Goal: Information Seeking & Learning: Learn about a topic

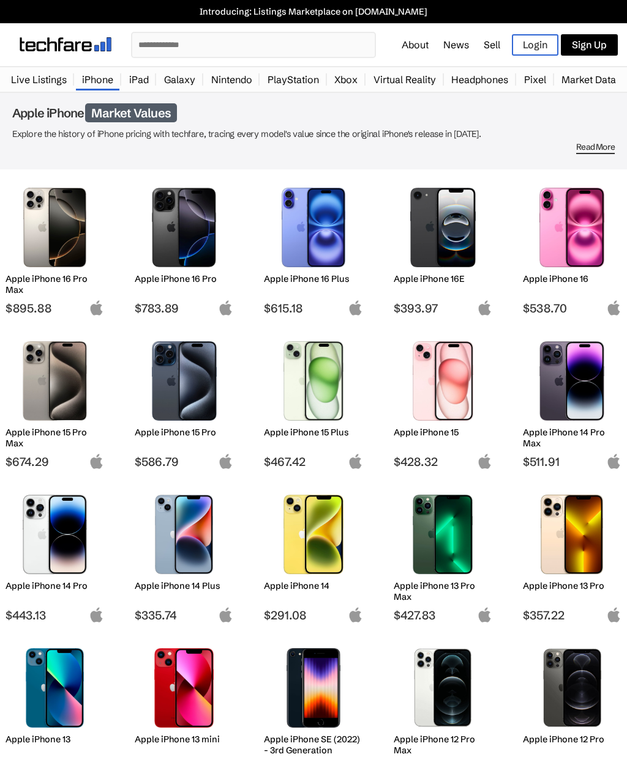
click at [140, 78] on link "iPad" at bounding box center [139, 79] width 32 height 24
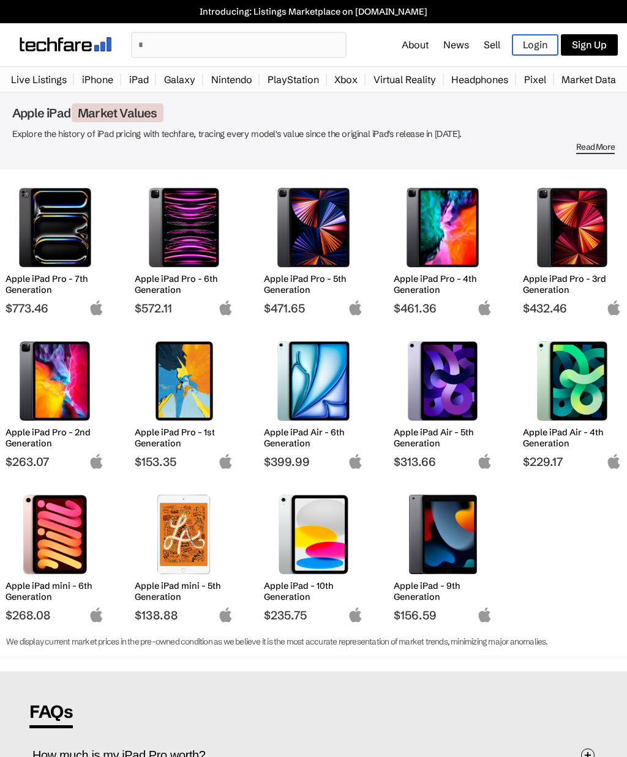
click at [157, 48] on input "text" at bounding box center [238, 45] width 213 height 24
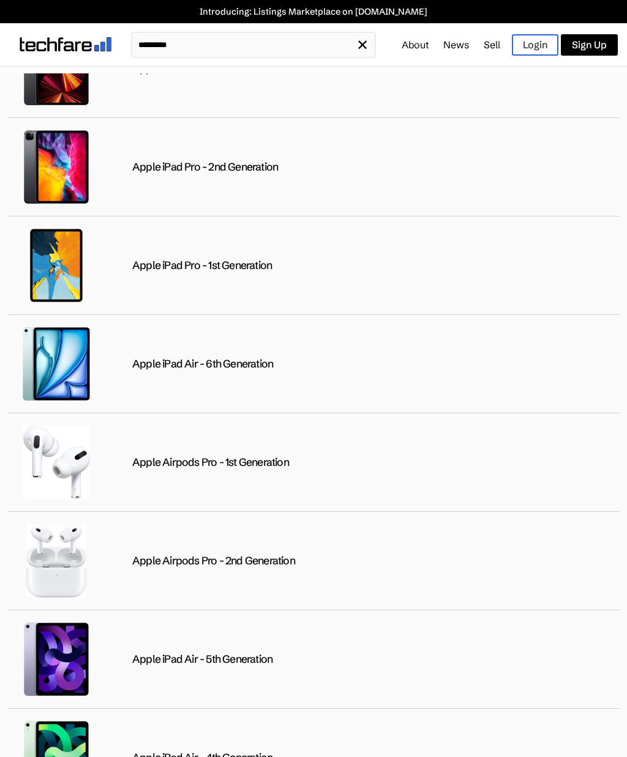
scroll to position [455, 0]
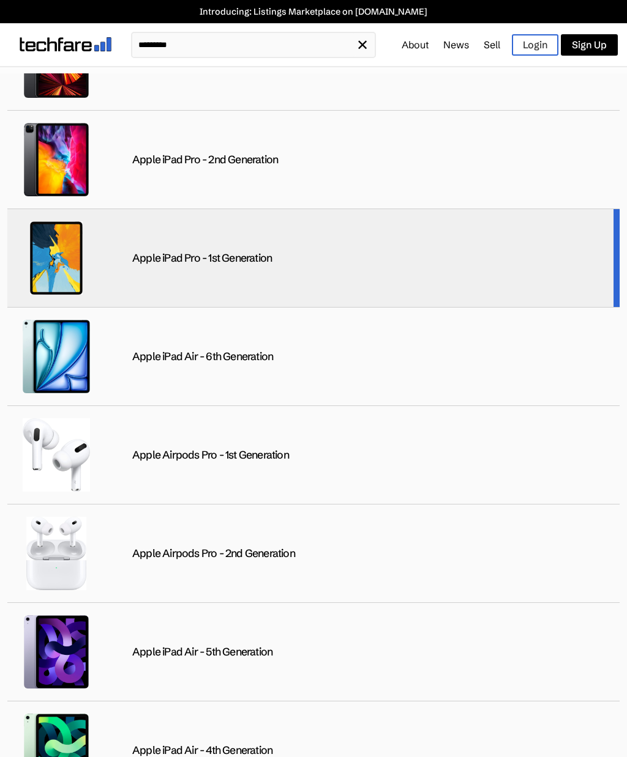
type input "********"
click at [48, 289] on img at bounding box center [56, 257] width 73 height 73
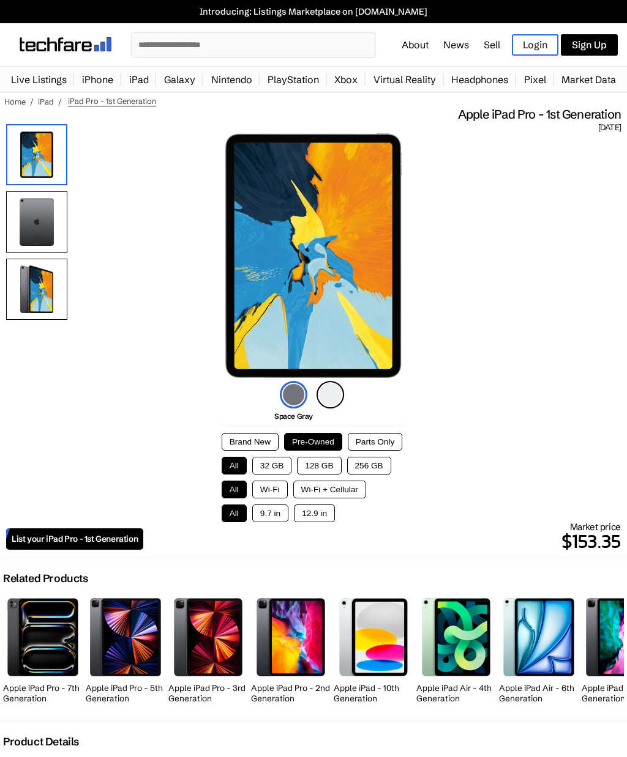
click at [322, 493] on button "Wi-Fi + Cellular" at bounding box center [329, 490] width 73 height 18
click at [308, 518] on button "12.9 in" at bounding box center [314, 514] width 41 height 18
click at [32, 229] on img at bounding box center [36, 222] width 61 height 61
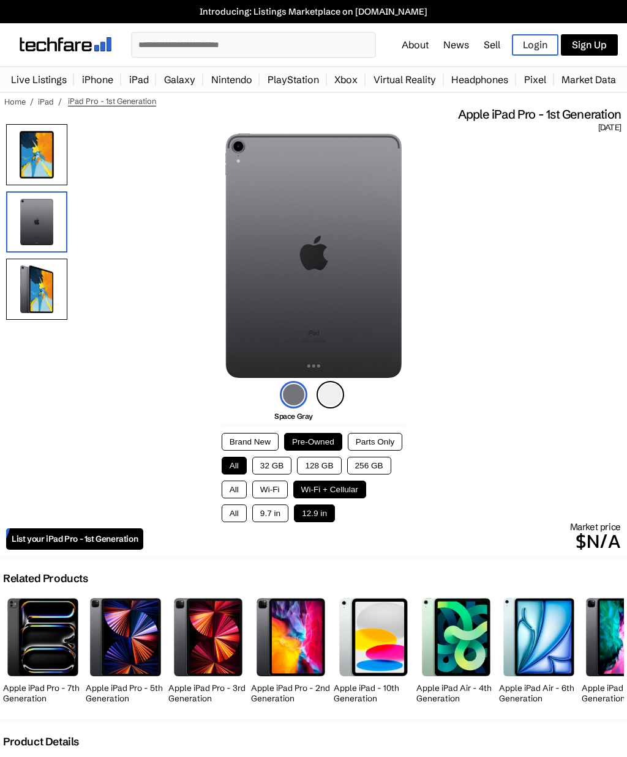
click at [33, 300] on img at bounding box center [36, 289] width 61 height 61
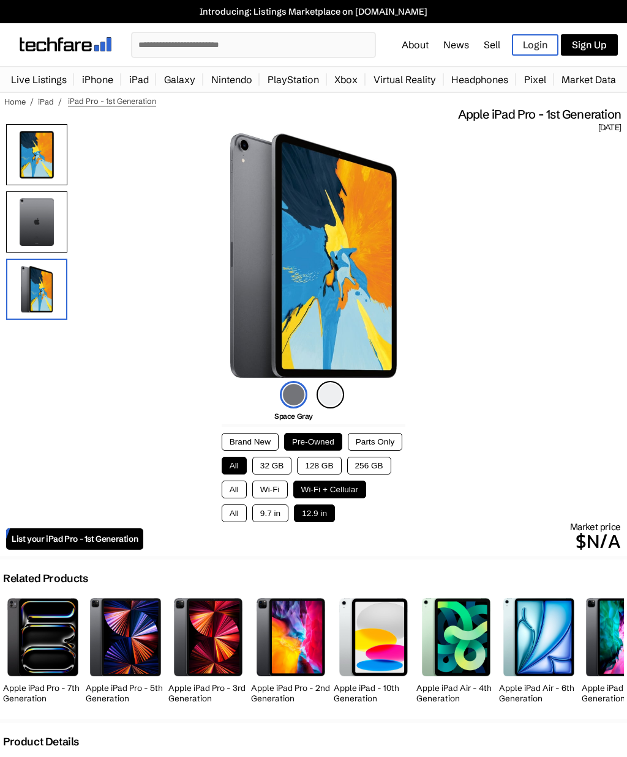
click at [24, 236] on img at bounding box center [36, 222] width 61 height 61
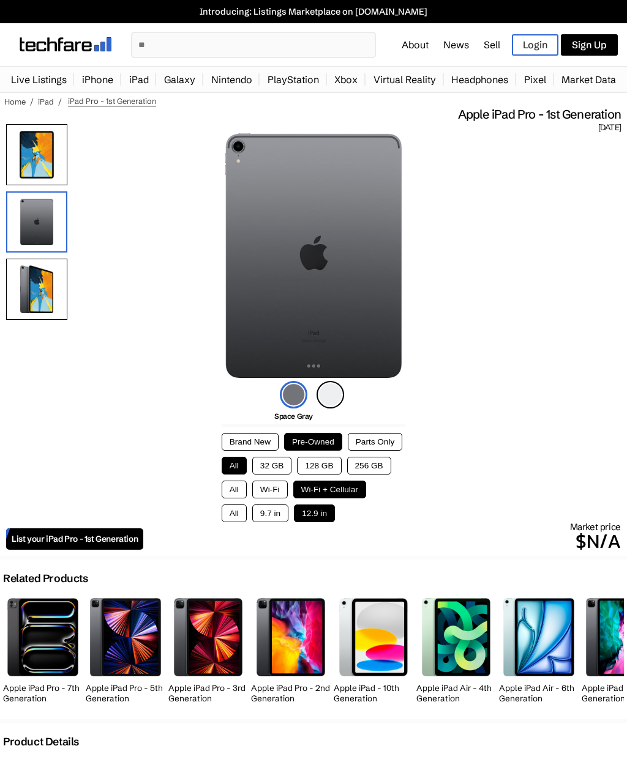
click at [42, 173] on img at bounding box center [36, 154] width 61 height 61
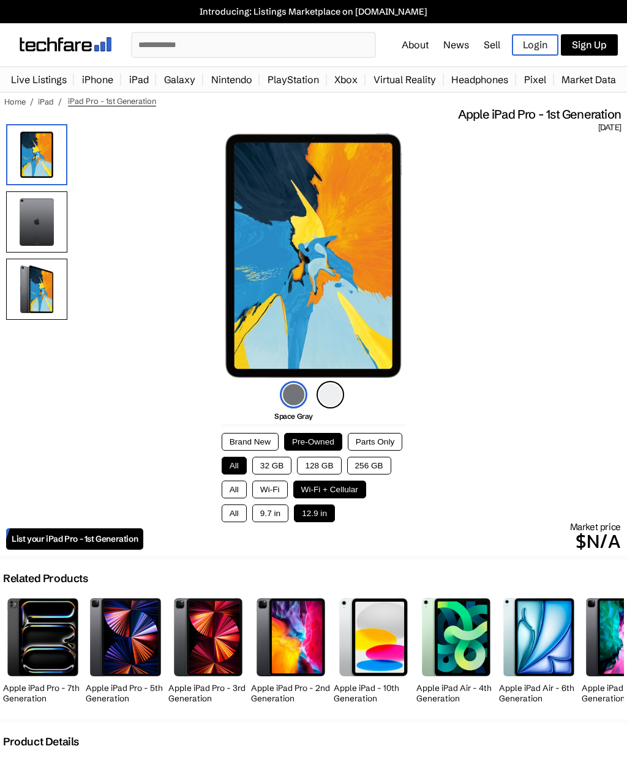
click at [357, 467] on button "256 GB" at bounding box center [369, 466] width 44 height 18
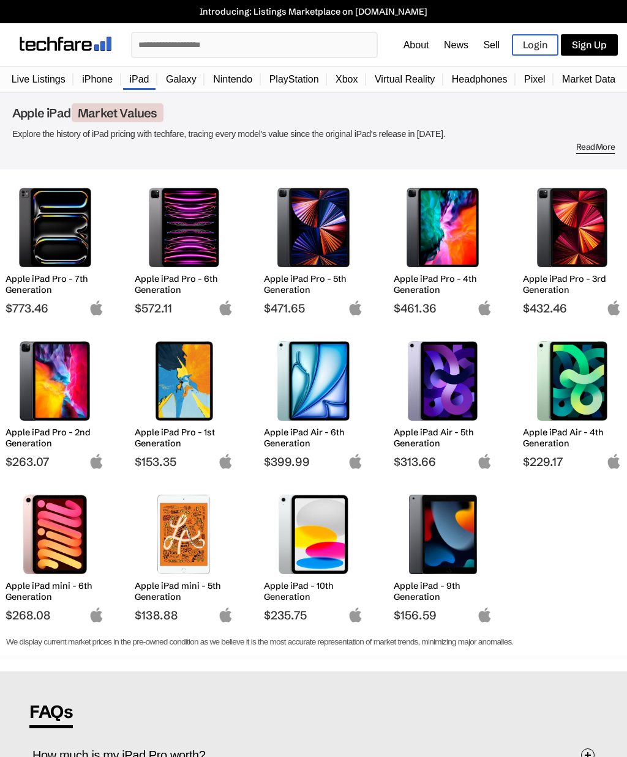
click at [138, 89] on link "iPad" at bounding box center [139, 79] width 32 height 23
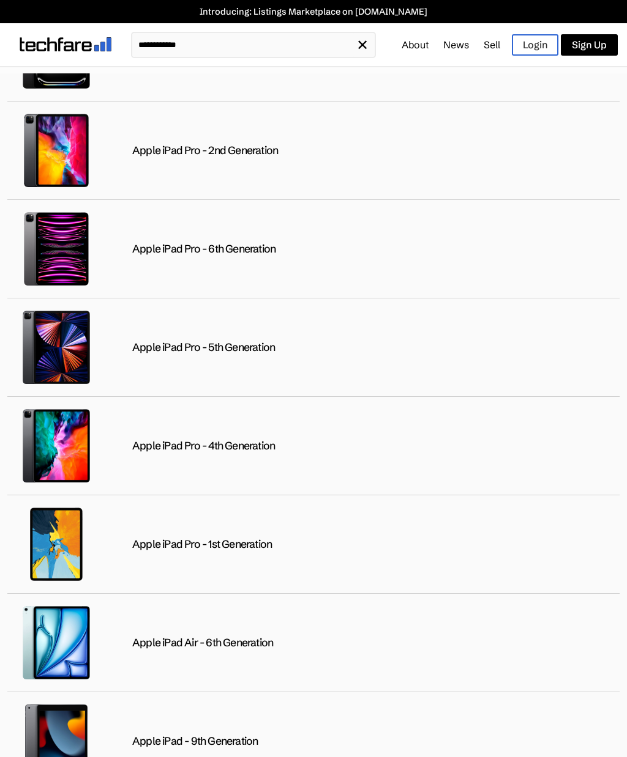
scroll to position [200, 0]
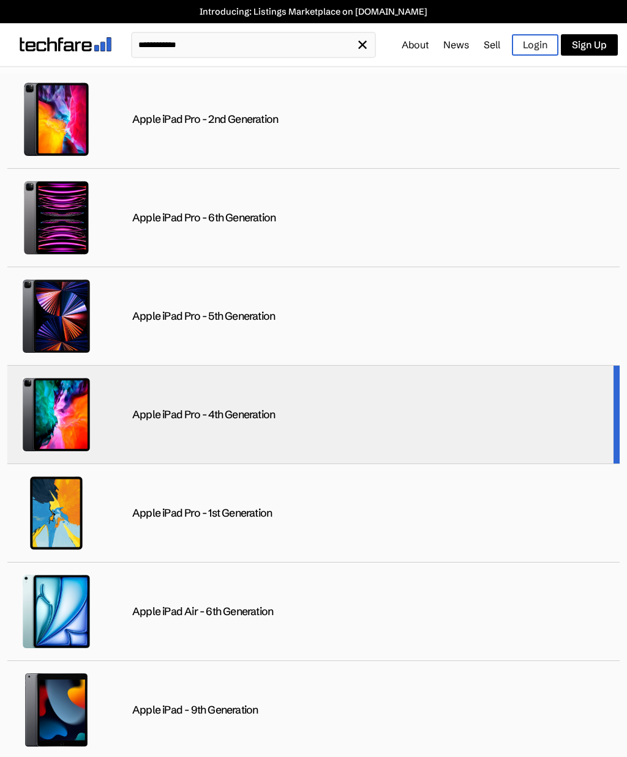
type input "**********"
click at [53, 421] on img at bounding box center [56, 414] width 73 height 73
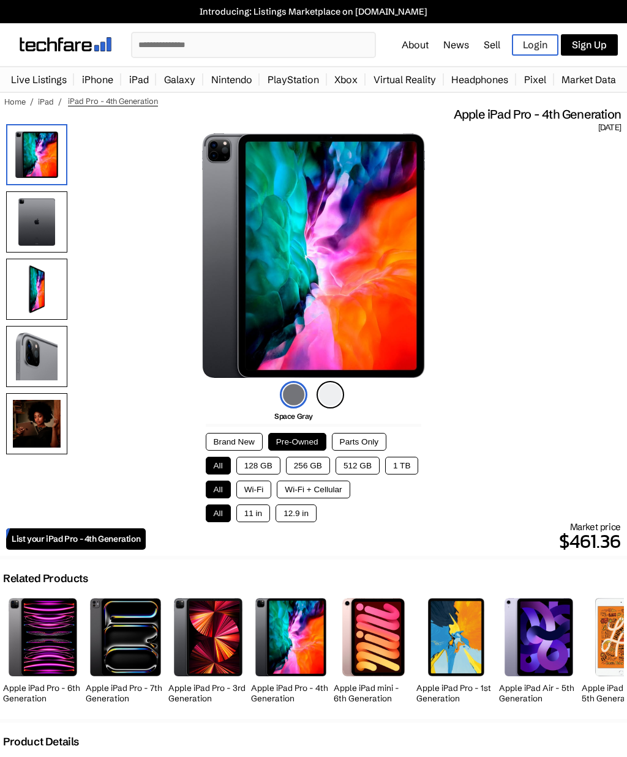
click at [28, 228] on img at bounding box center [36, 222] width 61 height 61
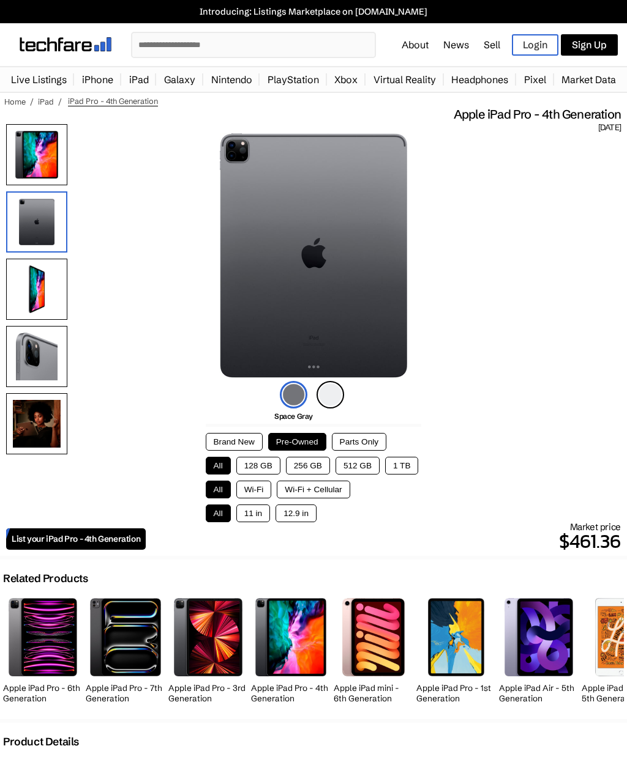
click at [318, 499] on button "Wi-Fi + Cellular" at bounding box center [313, 490] width 73 height 18
click at [357, 471] on button "512 GB" at bounding box center [357, 466] width 44 height 18
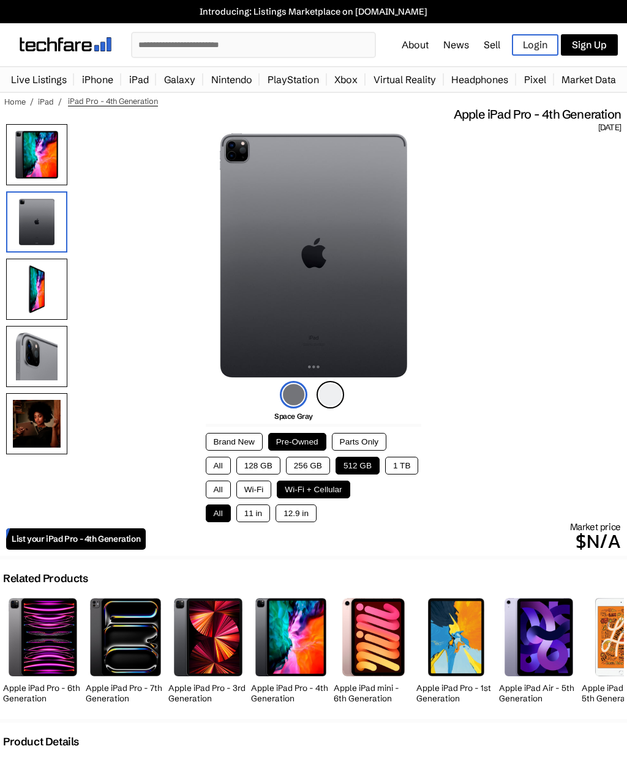
click at [297, 521] on button "12.9 in" at bounding box center [295, 514] width 41 height 18
click at [221, 445] on button "Brand New" at bounding box center [234, 442] width 57 height 18
click at [273, 444] on button "Pre-Owned" at bounding box center [297, 442] width 58 height 18
click at [359, 441] on button "Parts Only" at bounding box center [359, 442] width 54 height 18
click at [303, 448] on button "Pre-Owned" at bounding box center [297, 442] width 58 height 18
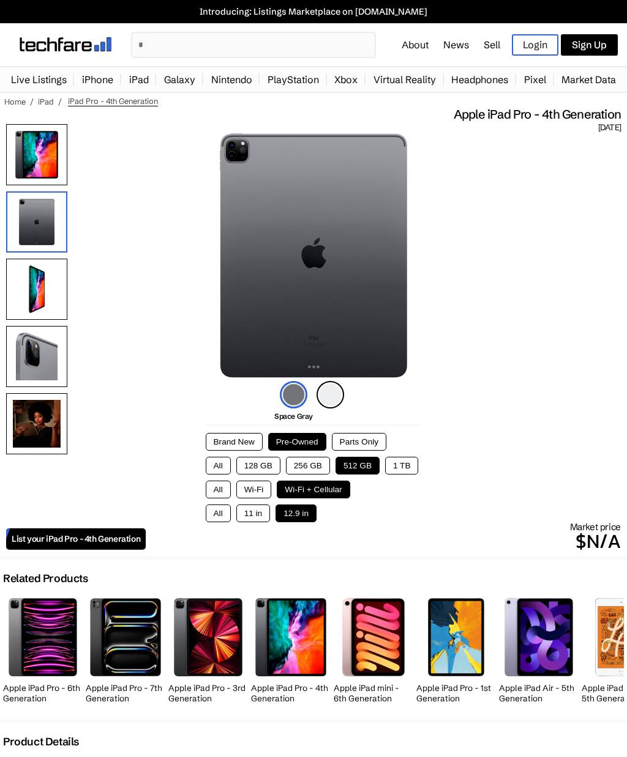
click at [327, 395] on img at bounding box center [330, 395] width 28 height 28
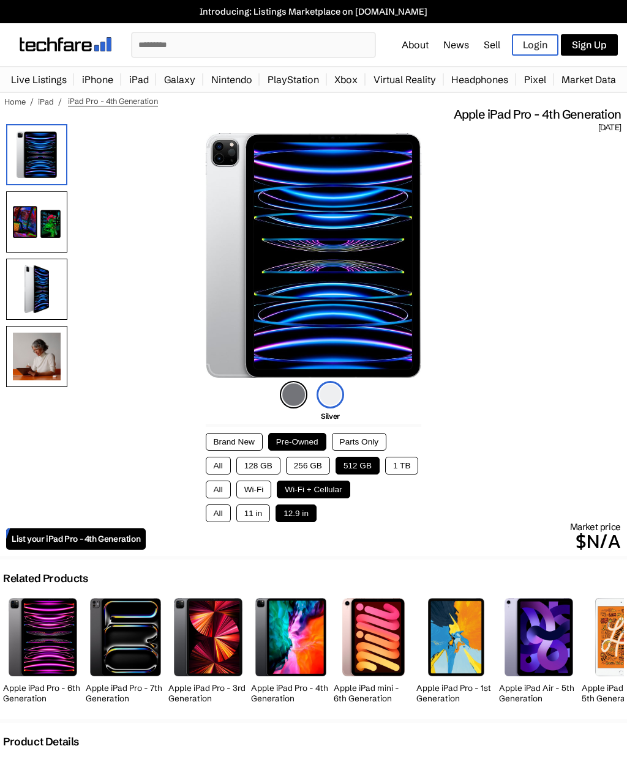
click at [291, 398] on img at bounding box center [294, 395] width 28 height 28
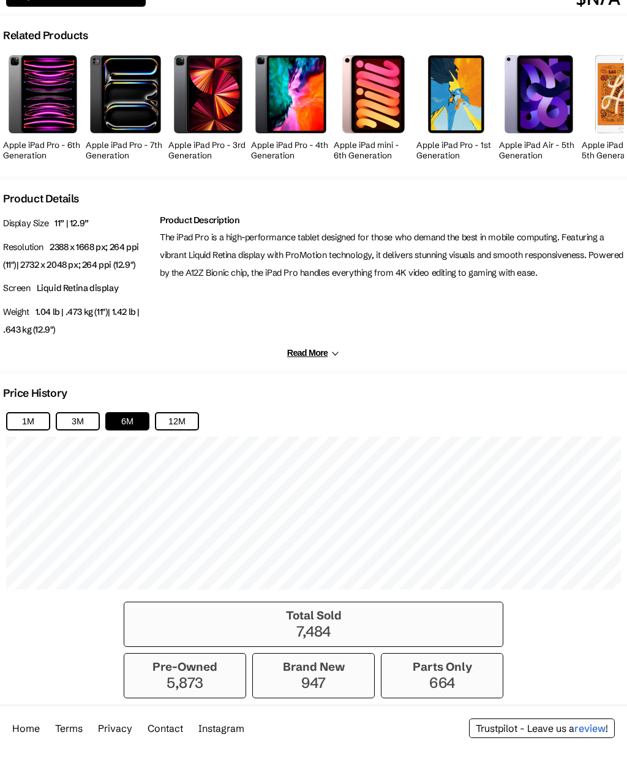
scroll to position [536, 0]
